Goal: Transaction & Acquisition: Purchase product/service

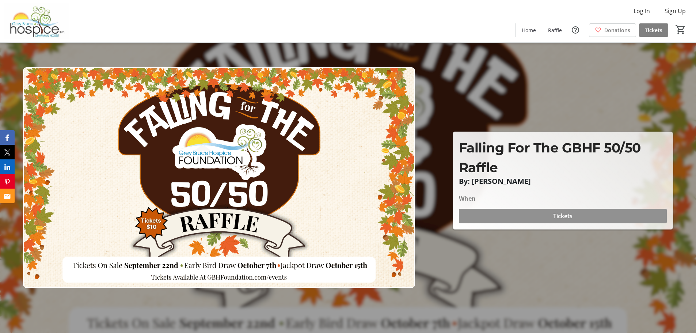
click at [558, 216] on span "Tickets" at bounding box center [563, 216] width 19 height 9
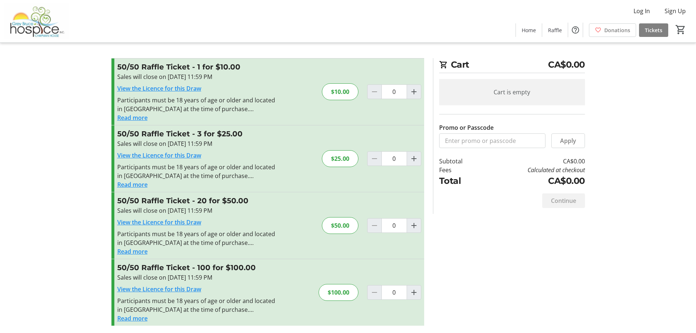
scroll to position [4, 0]
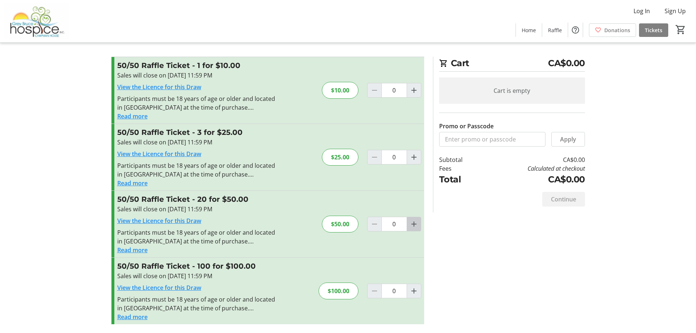
click at [414, 226] on mat-icon "Increment by one" at bounding box center [414, 224] width 9 height 9
type input "1"
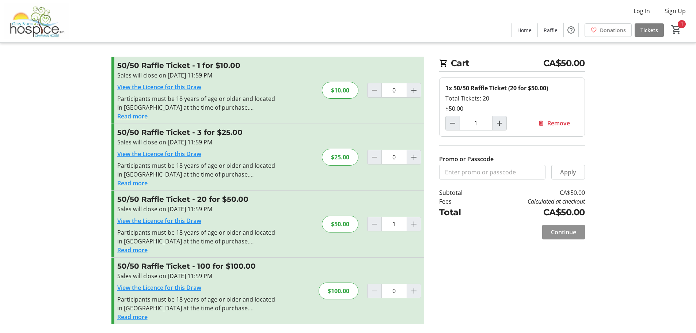
click at [569, 233] on span "Continue" at bounding box center [563, 232] width 25 height 9
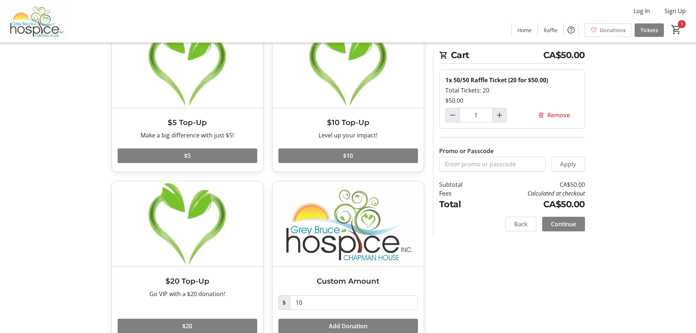
scroll to position [73, 0]
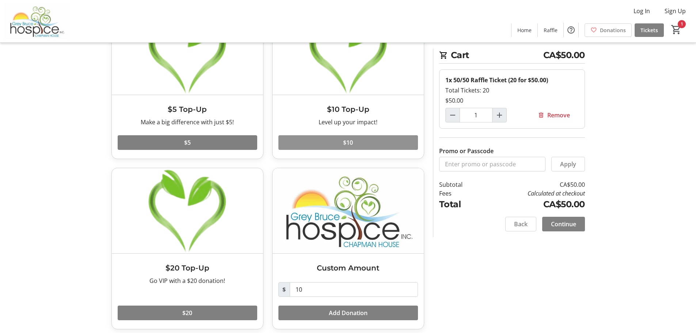
click at [361, 142] on span at bounding box center [349, 143] width 140 height 18
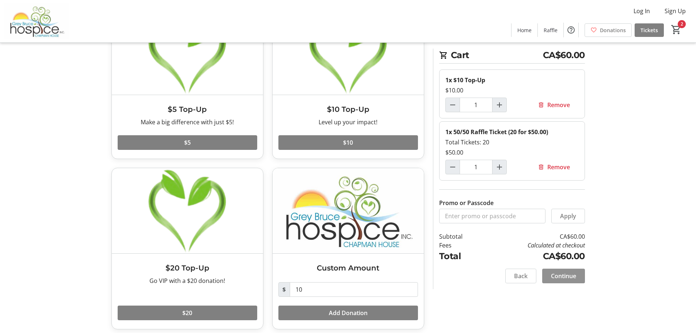
click at [565, 279] on span "Continue" at bounding box center [563, 276] width 25 height 9
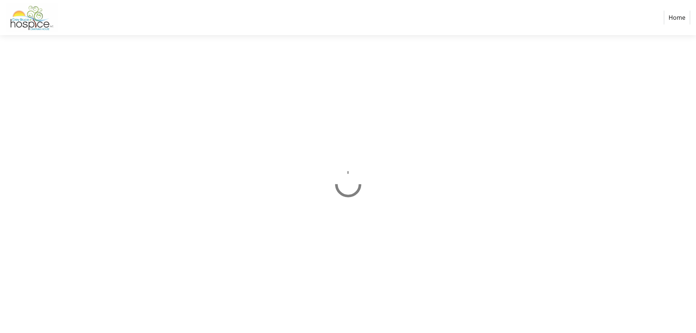
select select "CA"
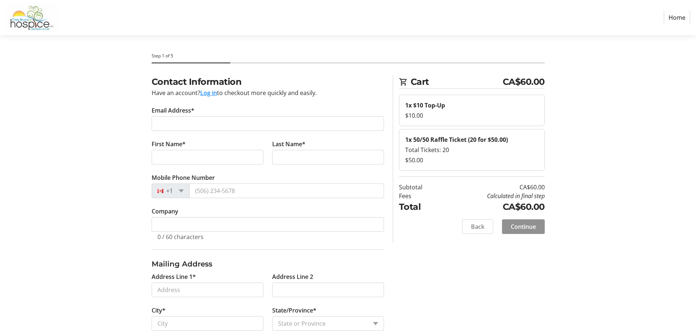
click at [527, 229] on span "Continue" at bounding box center [523, 226] width 25 height 9
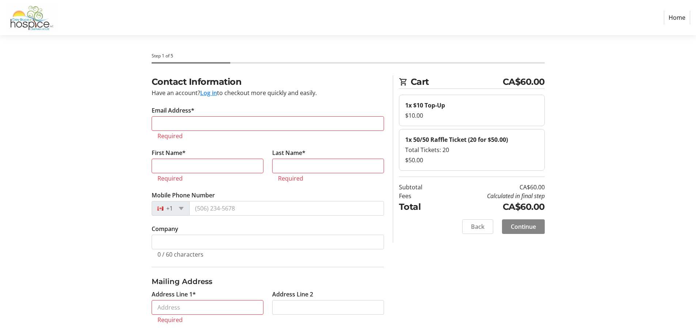
scroll to position [59, 0]
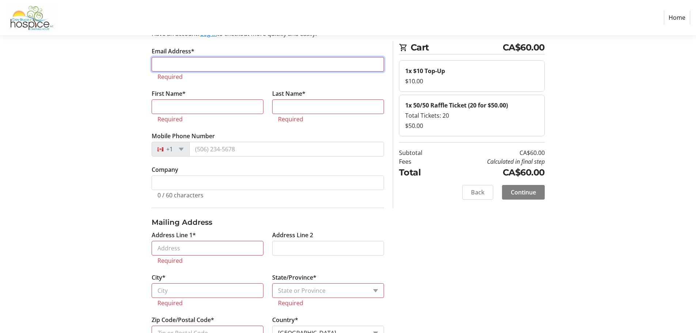
click at [189, 68] on input "Email Address*" at bounding box center [268, 64] width 233 height 15
type input "[EMAIL_ADDRESS][DOMAIN_NAME]"
type input "[PERSON_NAME]"
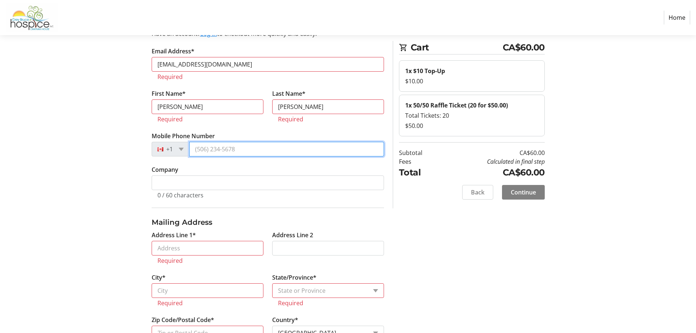
type input "[PHONE_NUMBER]"
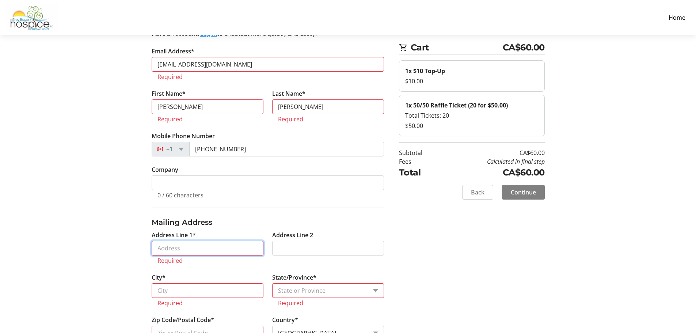
type input "[STREET_ADDRESS][PERSON_NAME]"
type input "[GEOGRAPHIC_DATA]"
select select "ON"
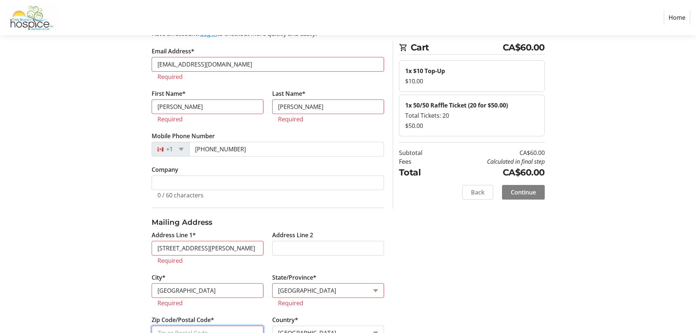
type input "N6H4A4"
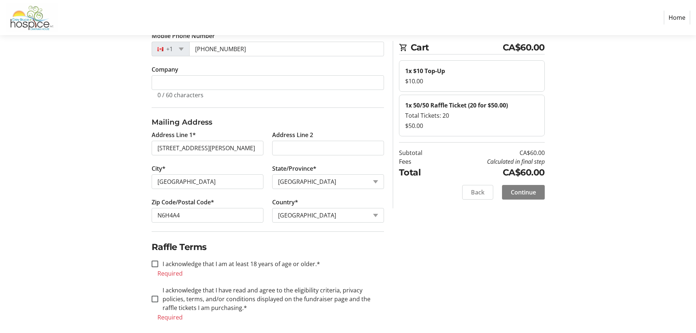
scroll to position [147, 0]
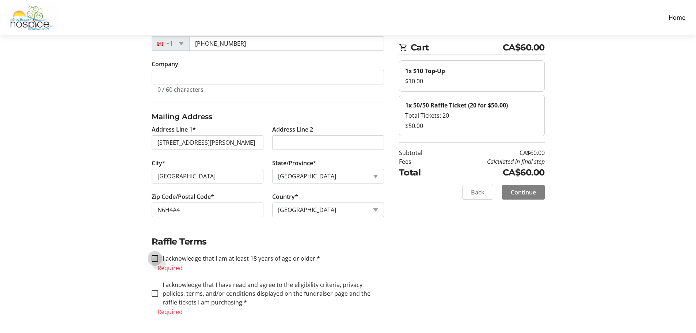
drag, startPoint x: 155, startPoint y: 257, endPoint x: 169, endPoint y: 258, distance: 13.5
click at [156, 257] on input "I acknowledge that I am at least 18 years of age or older.*" at bounding box center [155, 258] width 7 height 7
checkbox input "true"
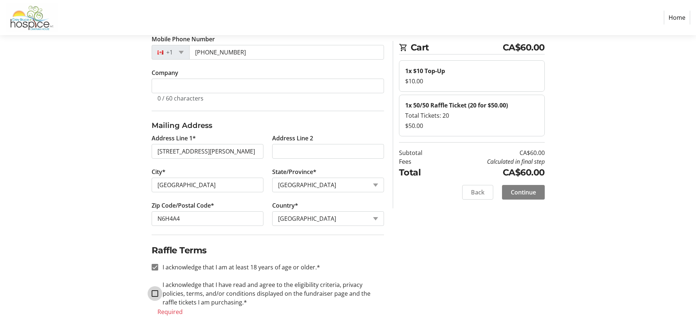
click at [155, 294] on input "I acknowledge that I have read and agree to the eligibility criteria, privacy p…" at bounding box center [155, 293] width 7 height 7
checkbox input "true"
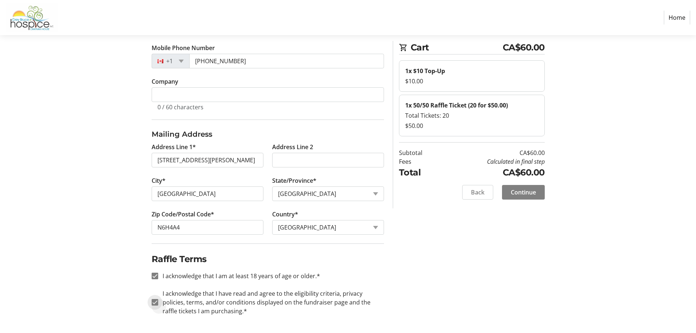
scroll to position [130, 0]
click at [531, 192] on span "Continue" at bounding box center [523, 192] width 25 height 9
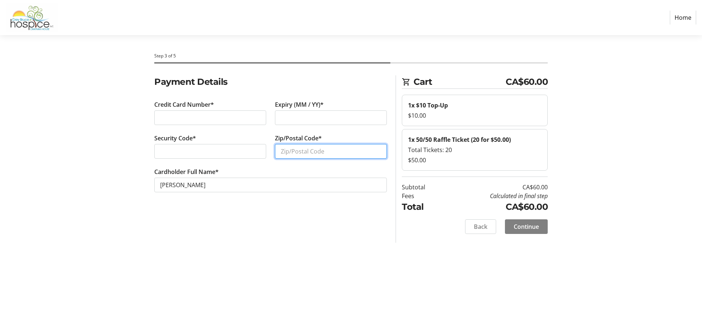
click at [310, 154] on input "Zip/Postal Code*" at bounding box center [331, 151] width 112 height 15
type input "N6H4A4"
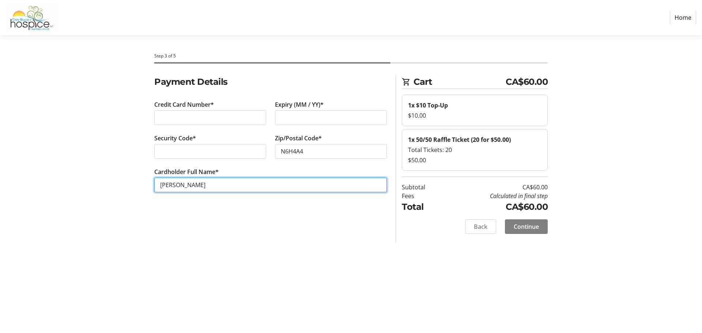
click at [222, 186] on input "[PERSON_NAME]" at bounding box center [270, 185] width 233 height 15
click at [529, 226] on span "Continue" at bounding box center [526, 226] width 25 height 9
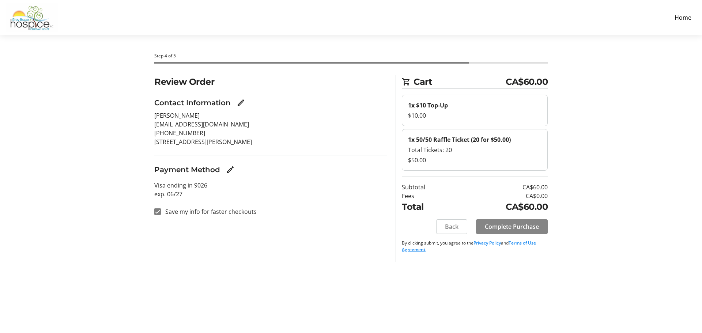
click at [525, 227] on span "Complete Purchase" at bounding box center [512, 226] width 54 height 9
